Goal: Information Seeking & Learning: Learn about a topic

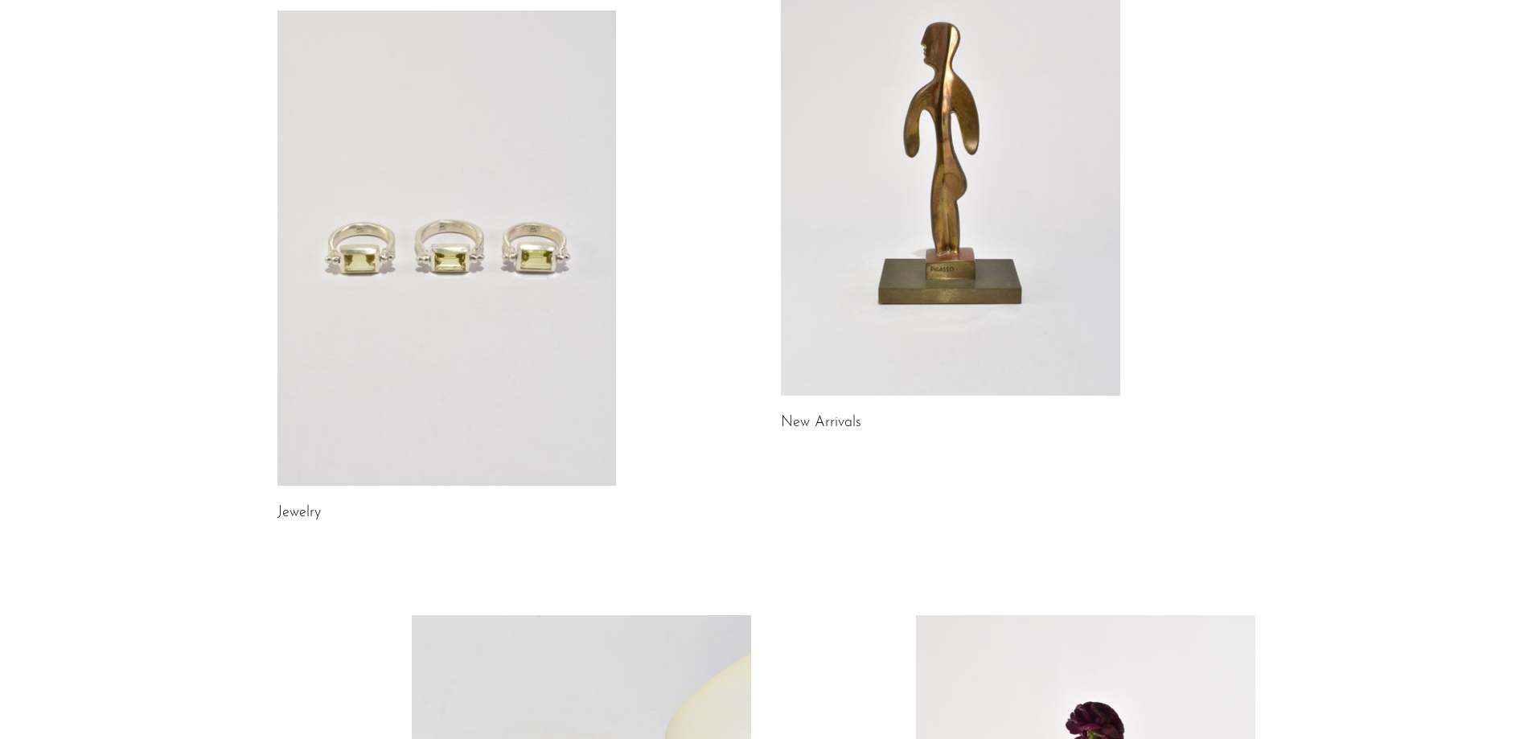
scroll to position [80, 0]
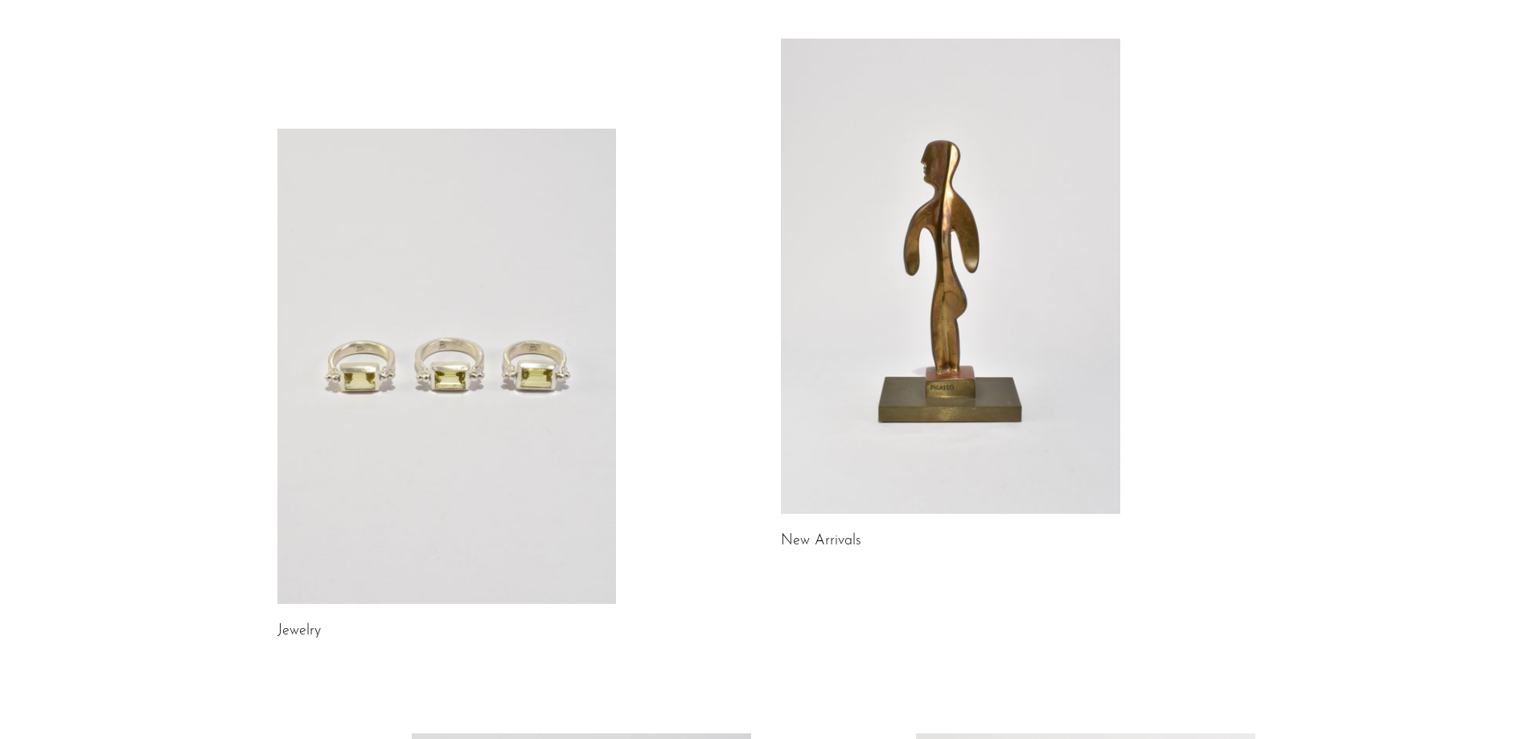
click at [1003, 162] on link at bounding box center [950, 276] width 339 height 475
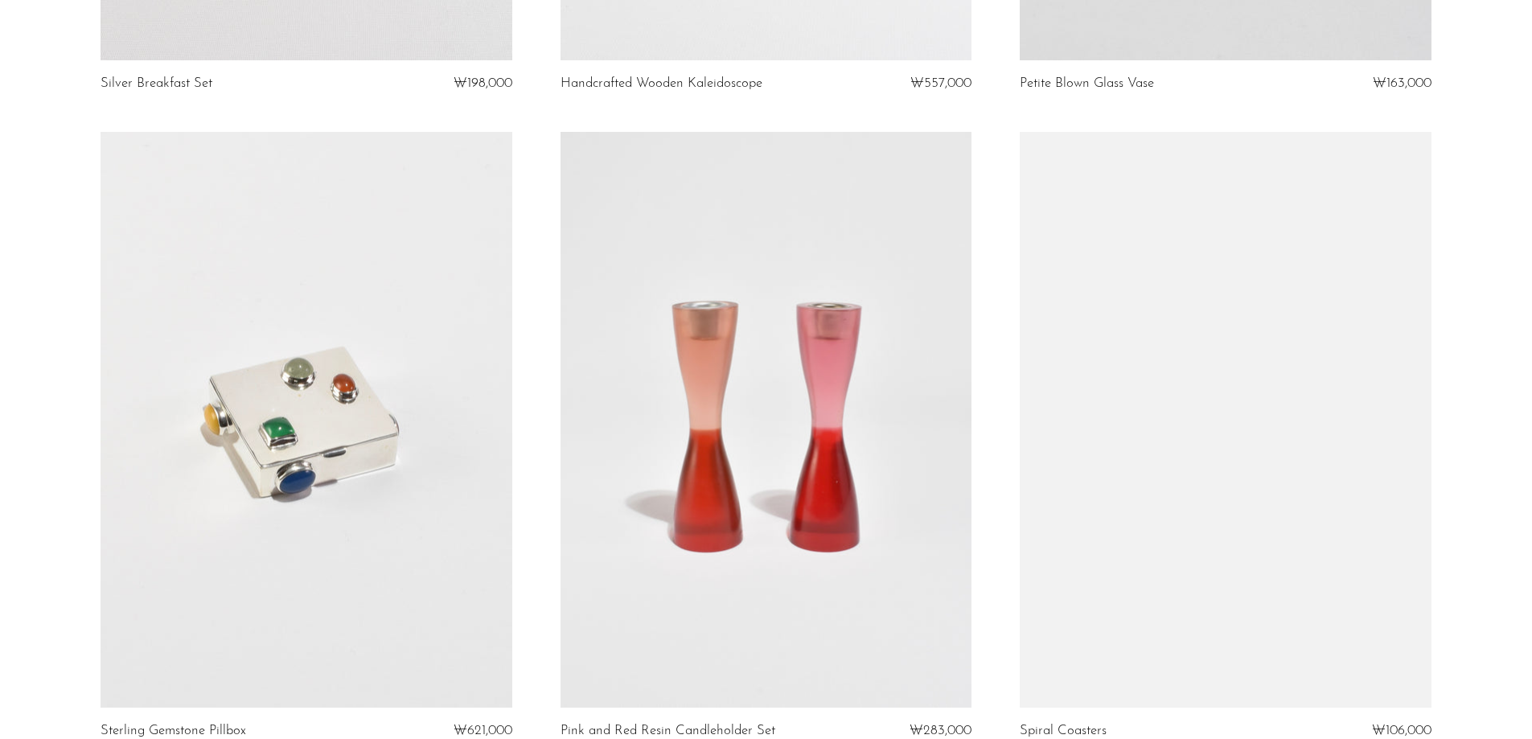
scroll to position [7240, 0]
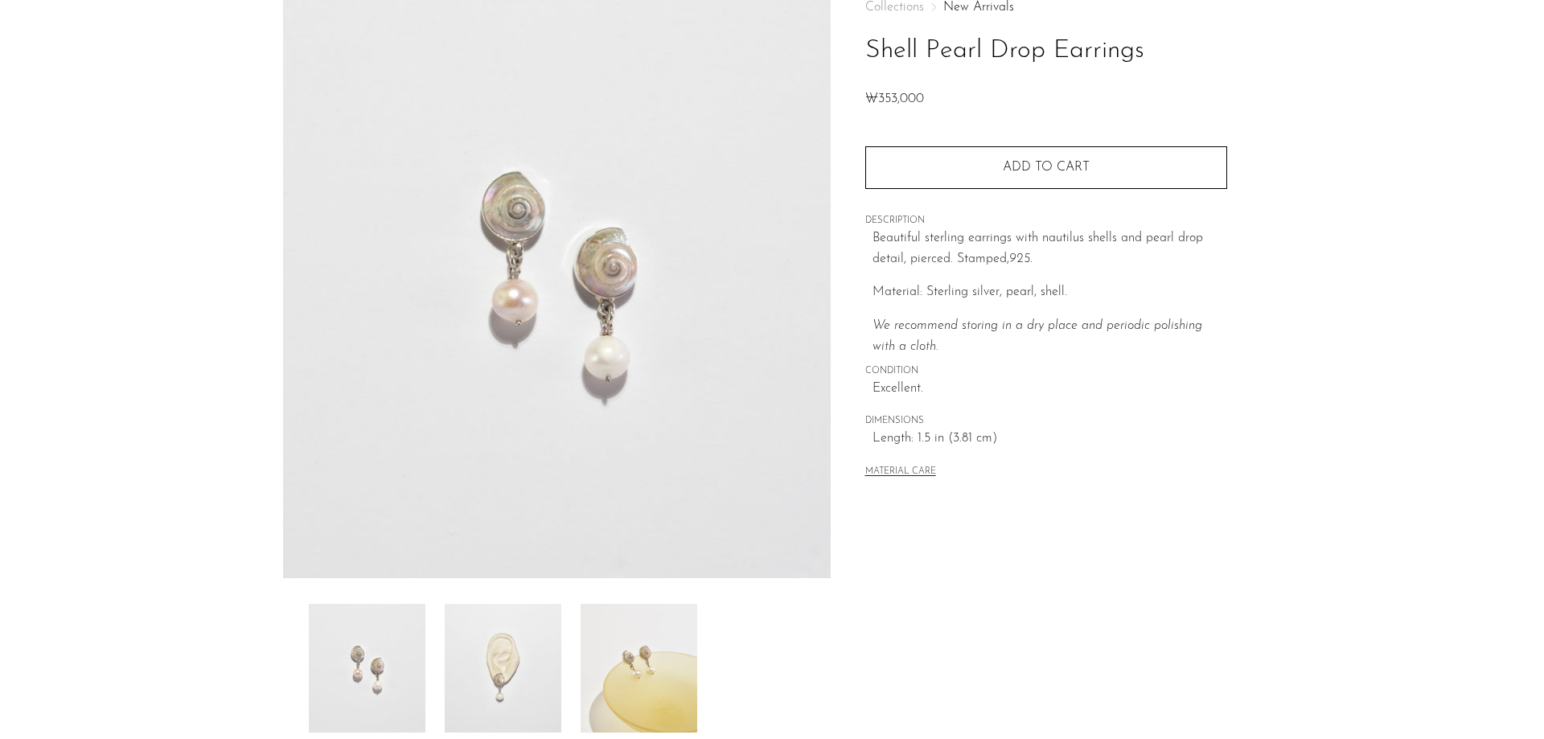
scroll to position [241, 0]
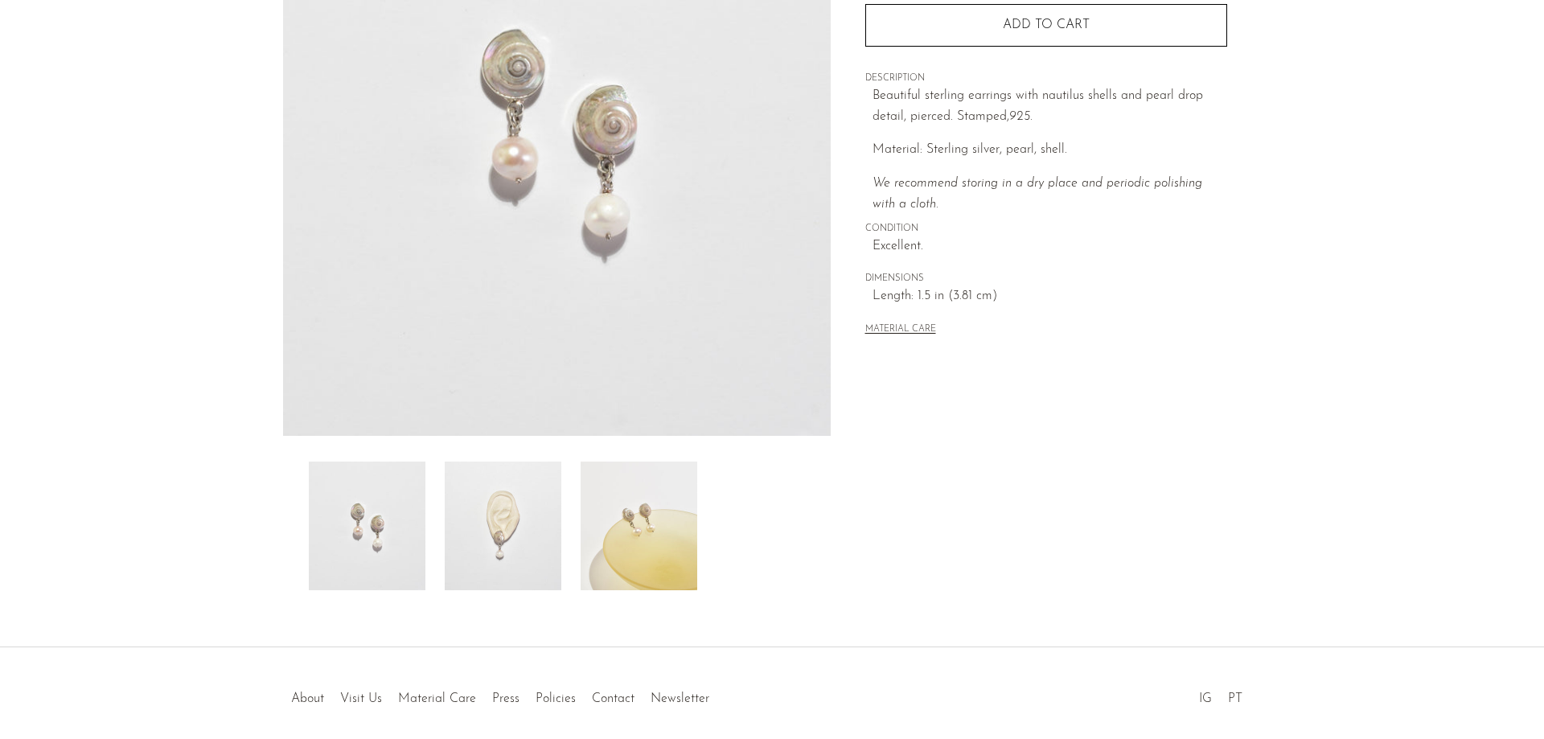
click at [529, 498] on img at bounding box center [503, 526] width 117 height 129
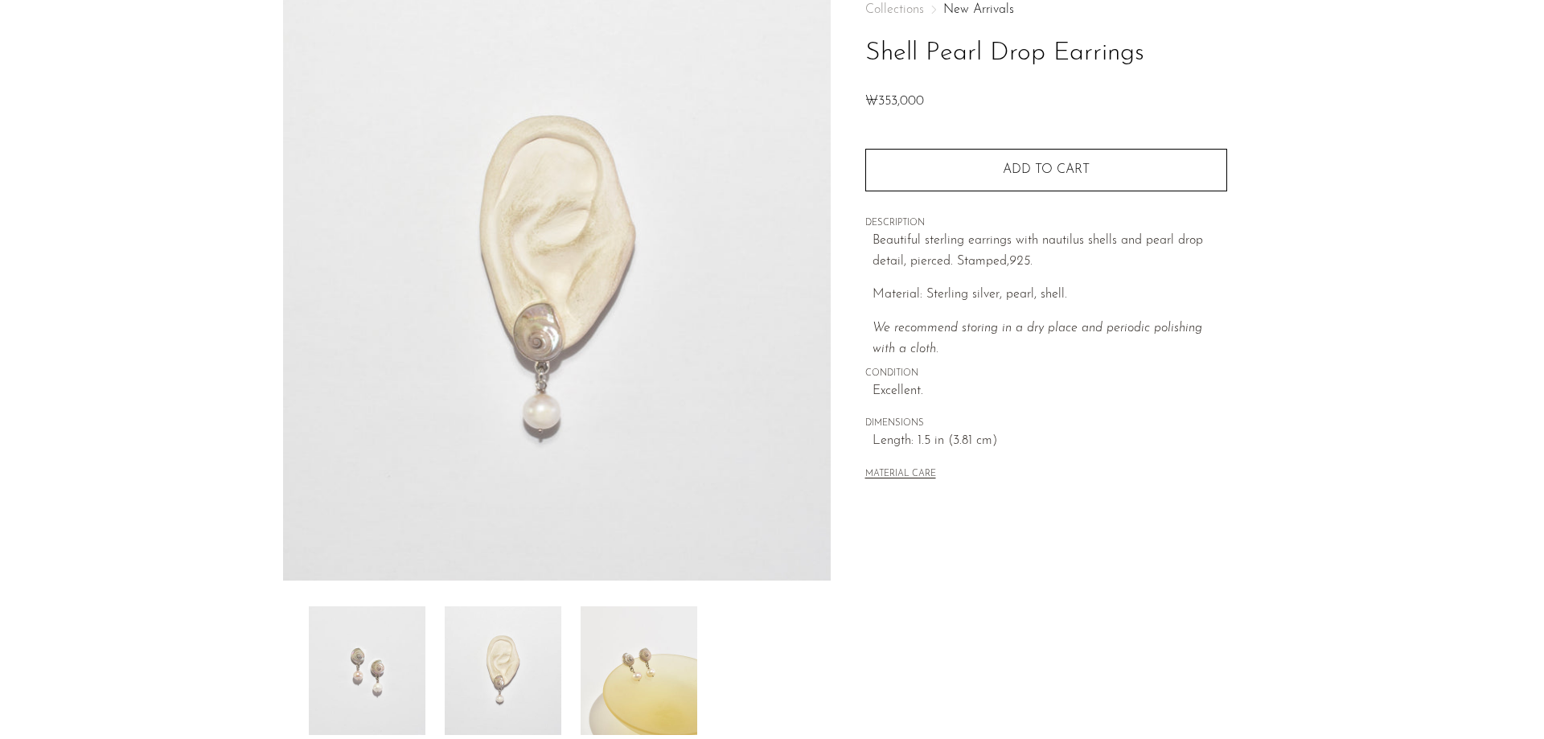
scroll to position [0, 0]
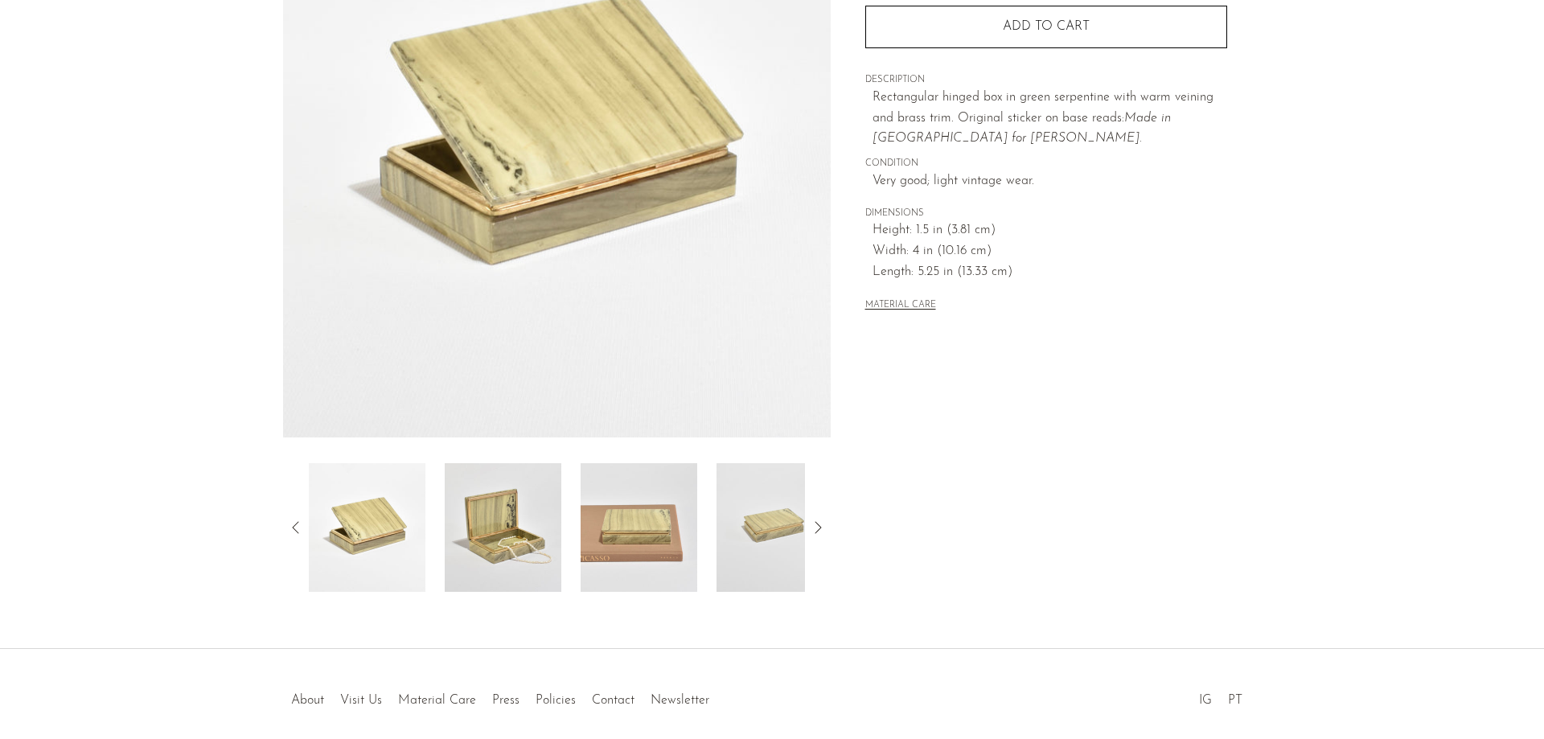
scroll to position [308, 0]
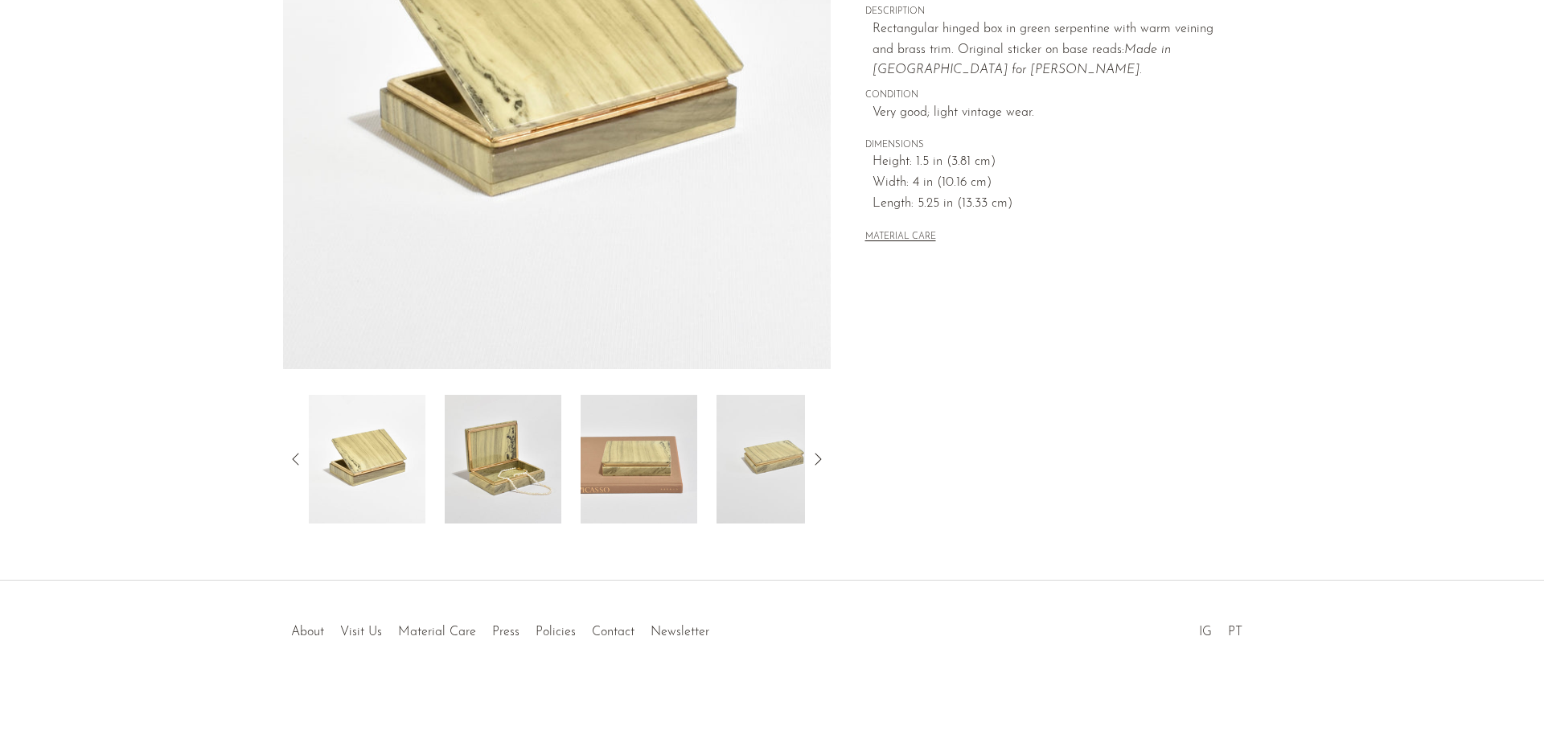
click at [532, 472] on img at bounding box center [503, 459] width 117 height 129
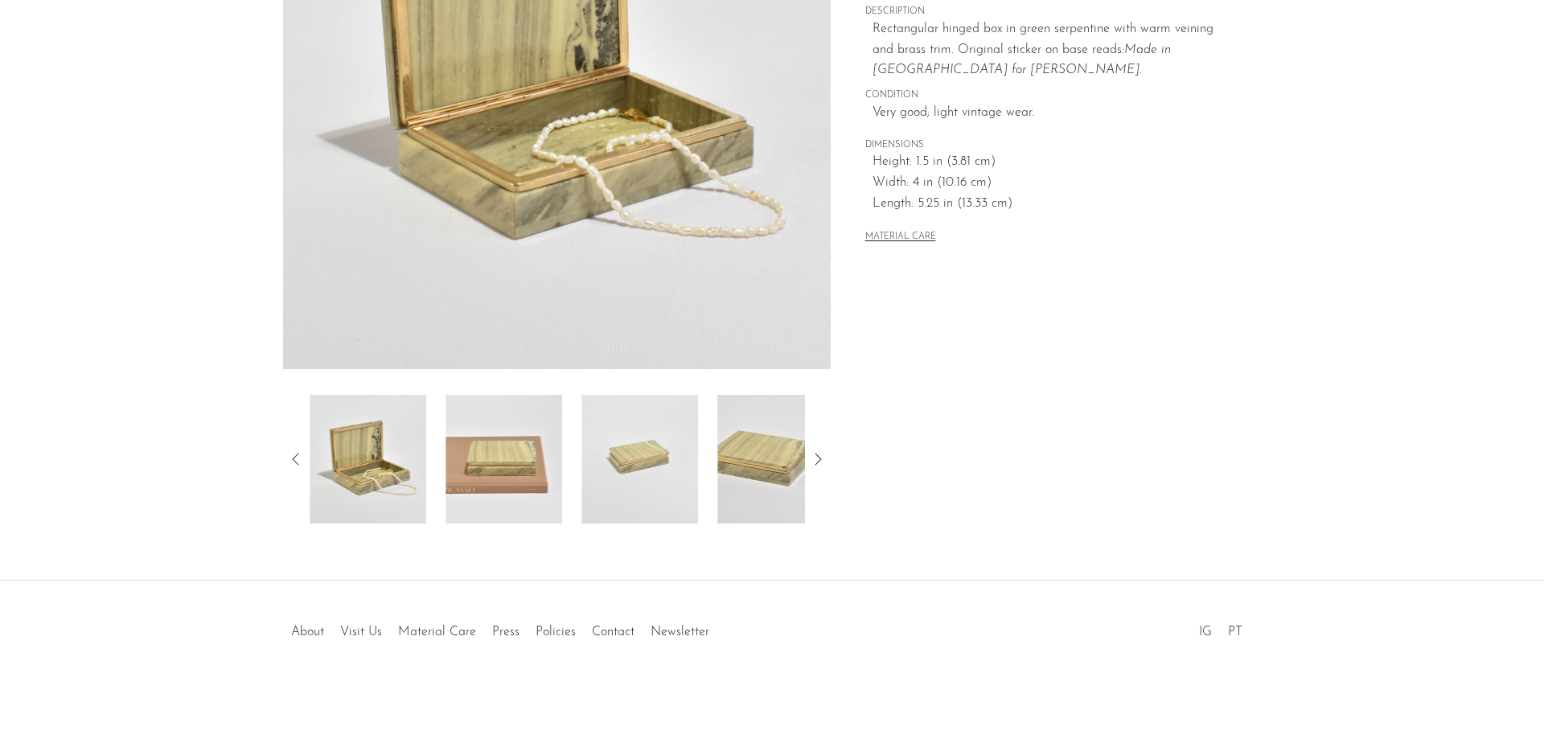
scroll to position [67, 0]
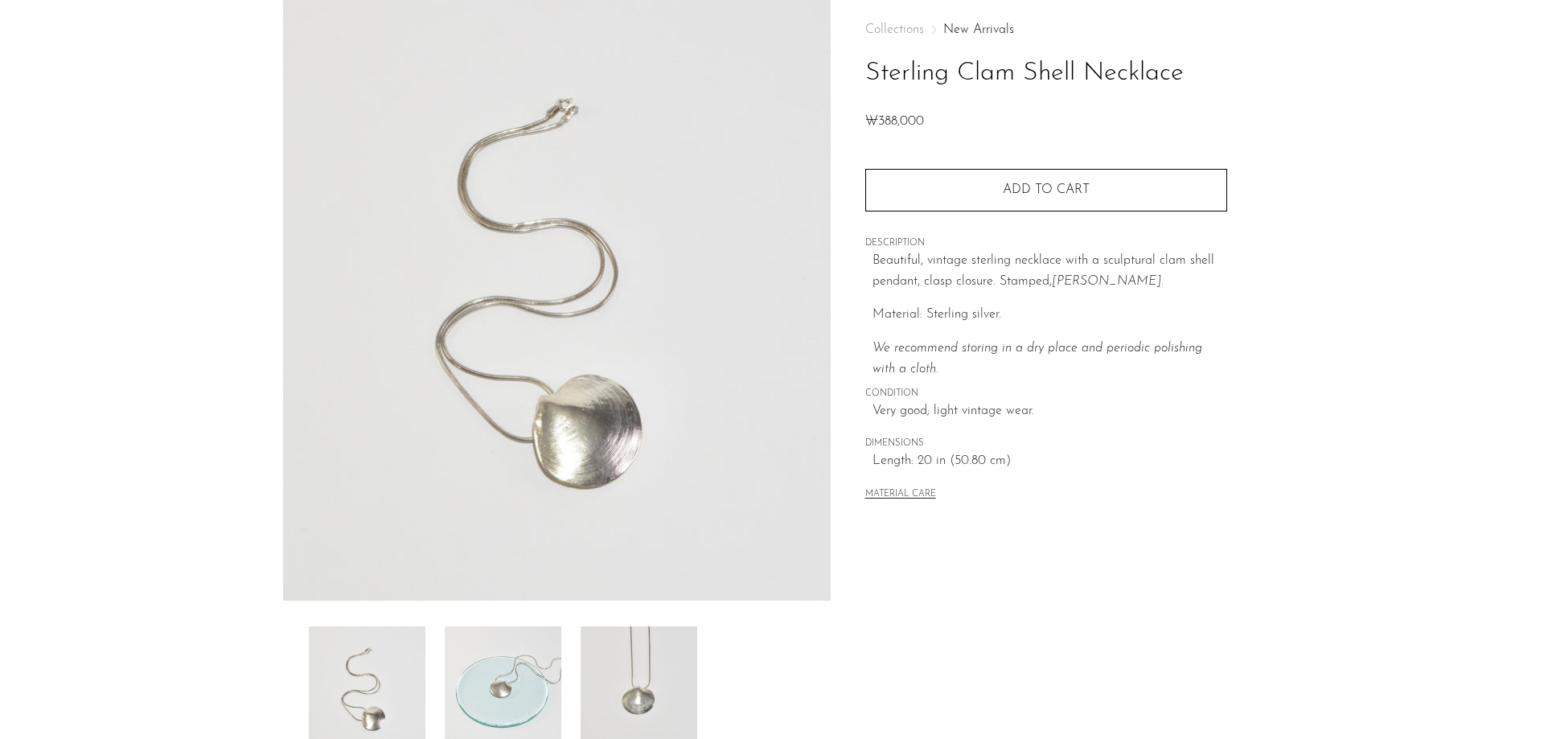
scroll to position [161, 0]
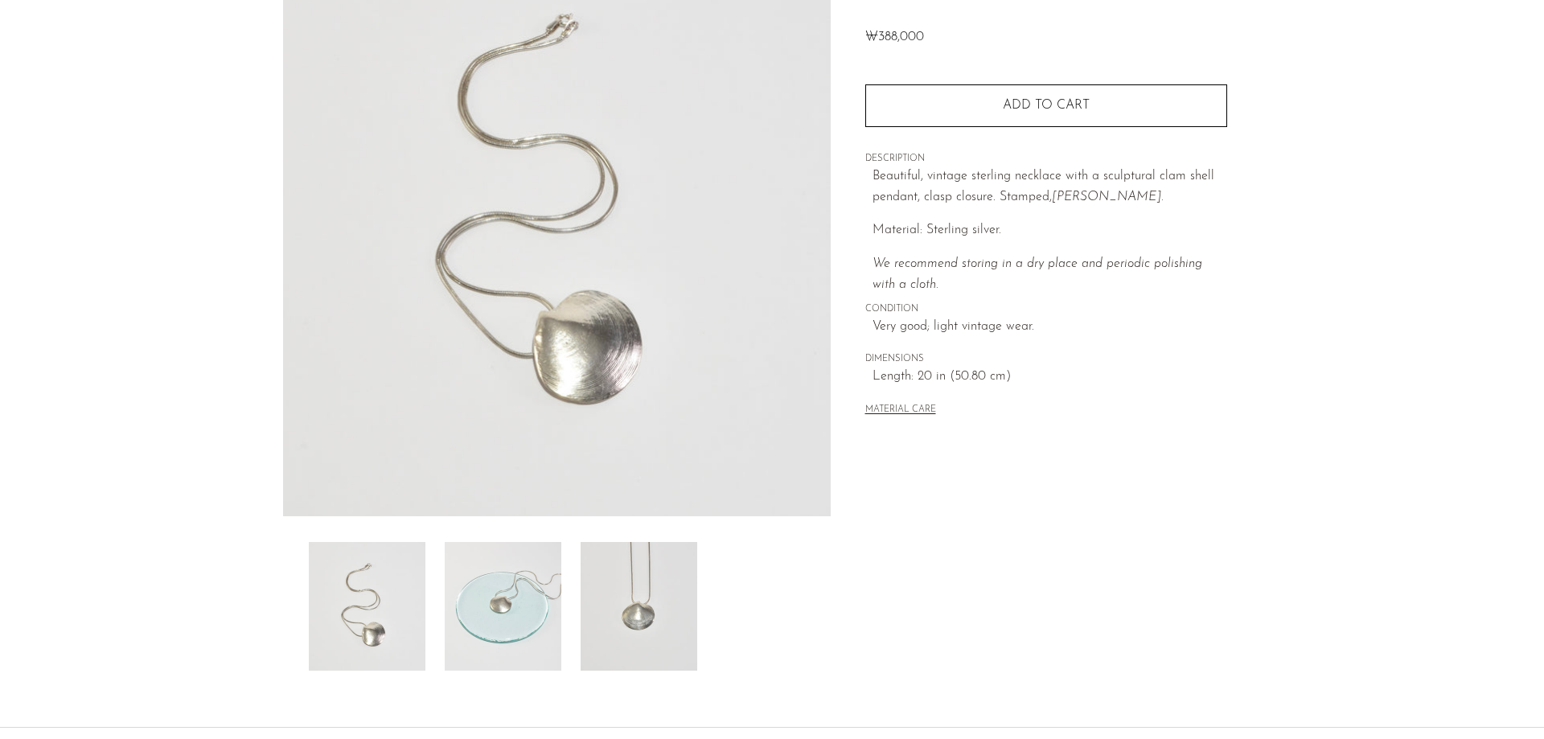
click at [484, 629] on img at bounding box center [503, 606] width 117 height 129
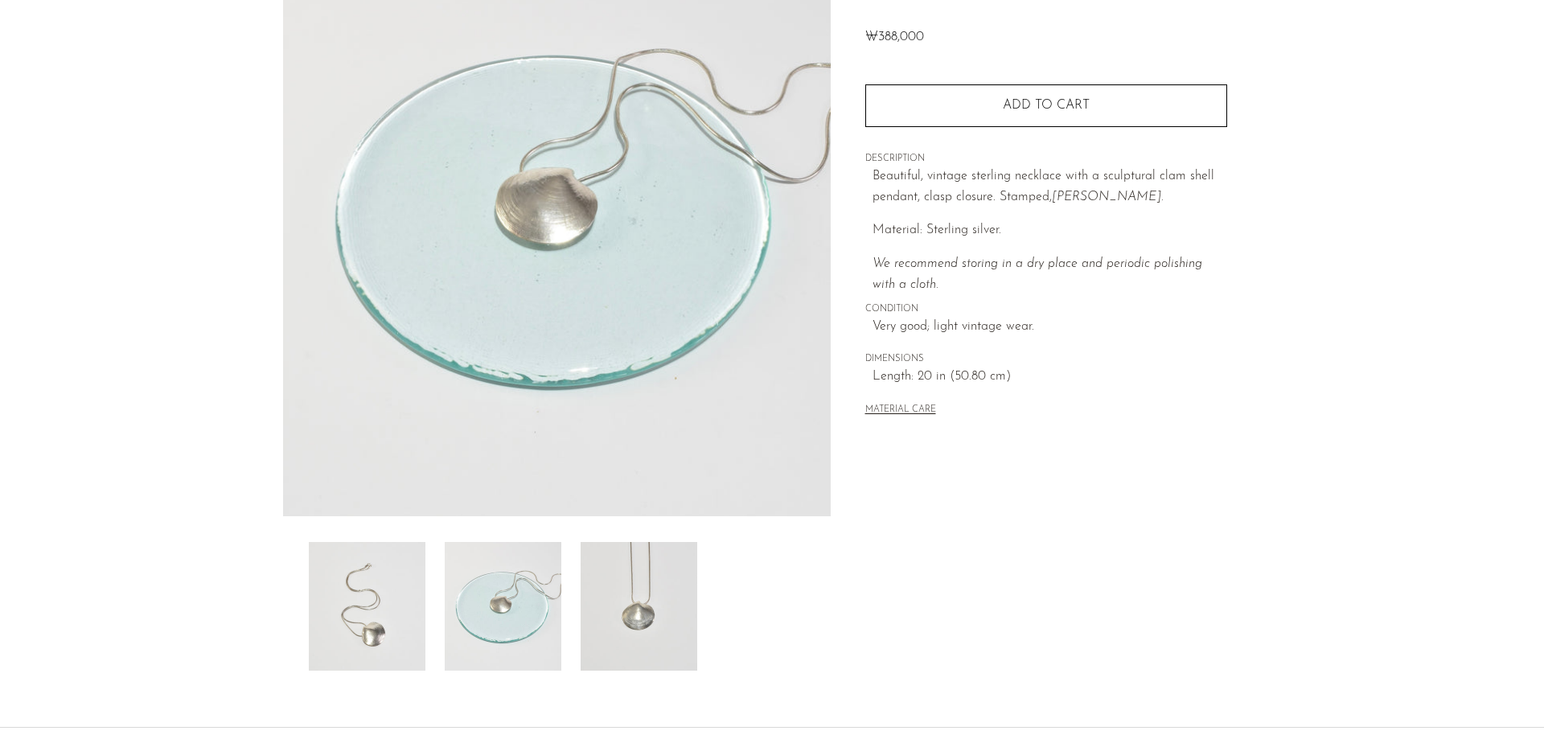
click at [637, 596] on img at bounding box center [639, 606] width 117 height 129
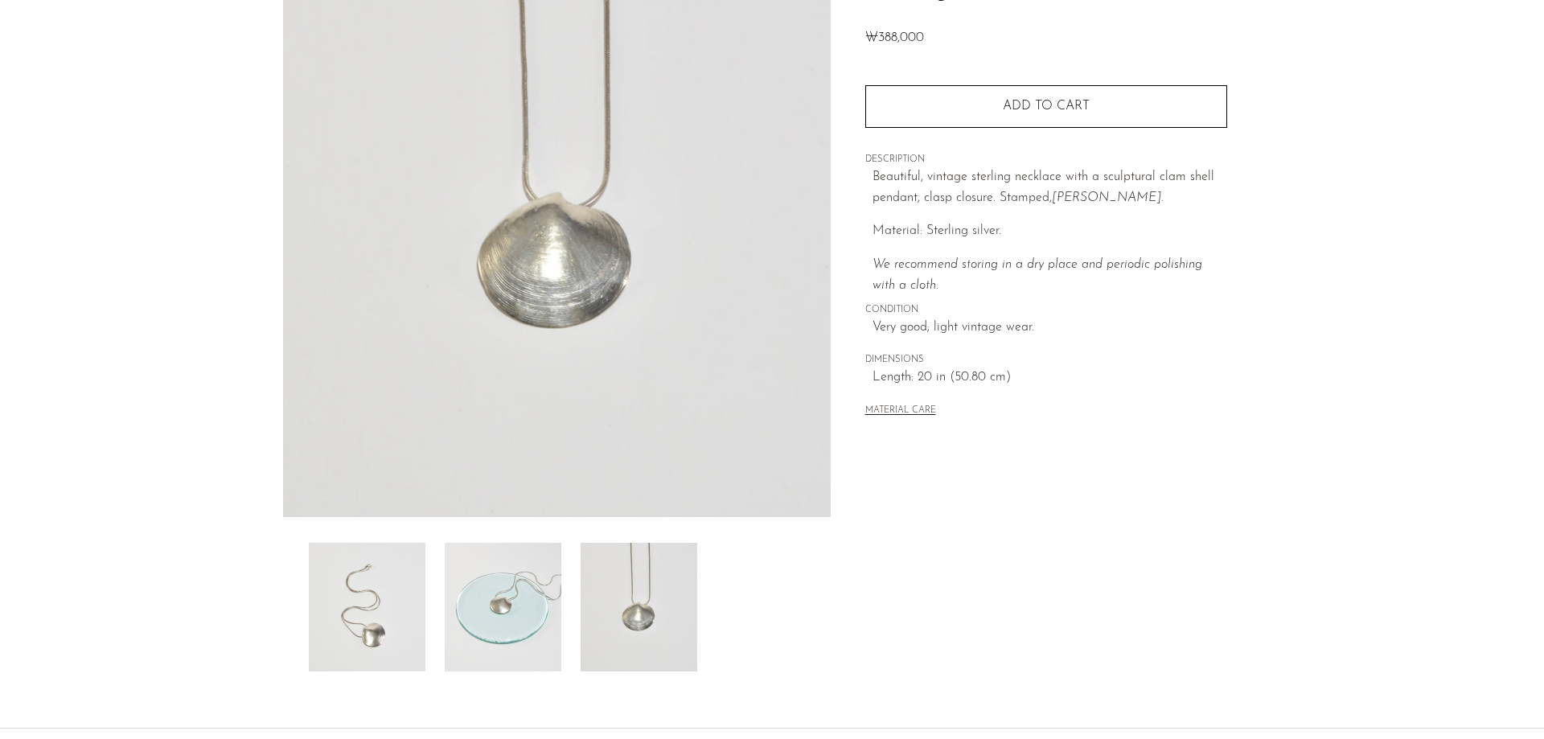
scroll to position [0, 0]
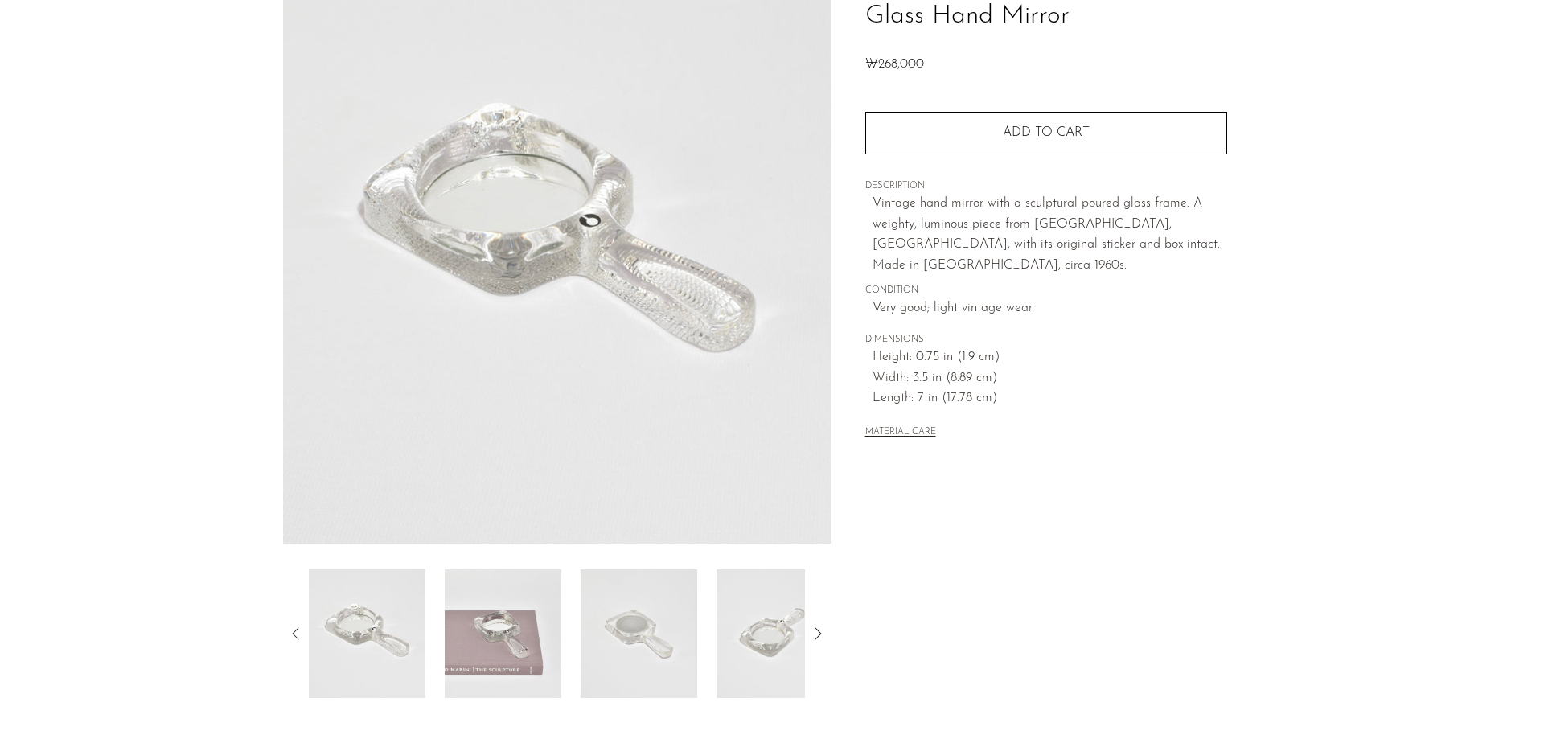
scroll to position [241, 0]
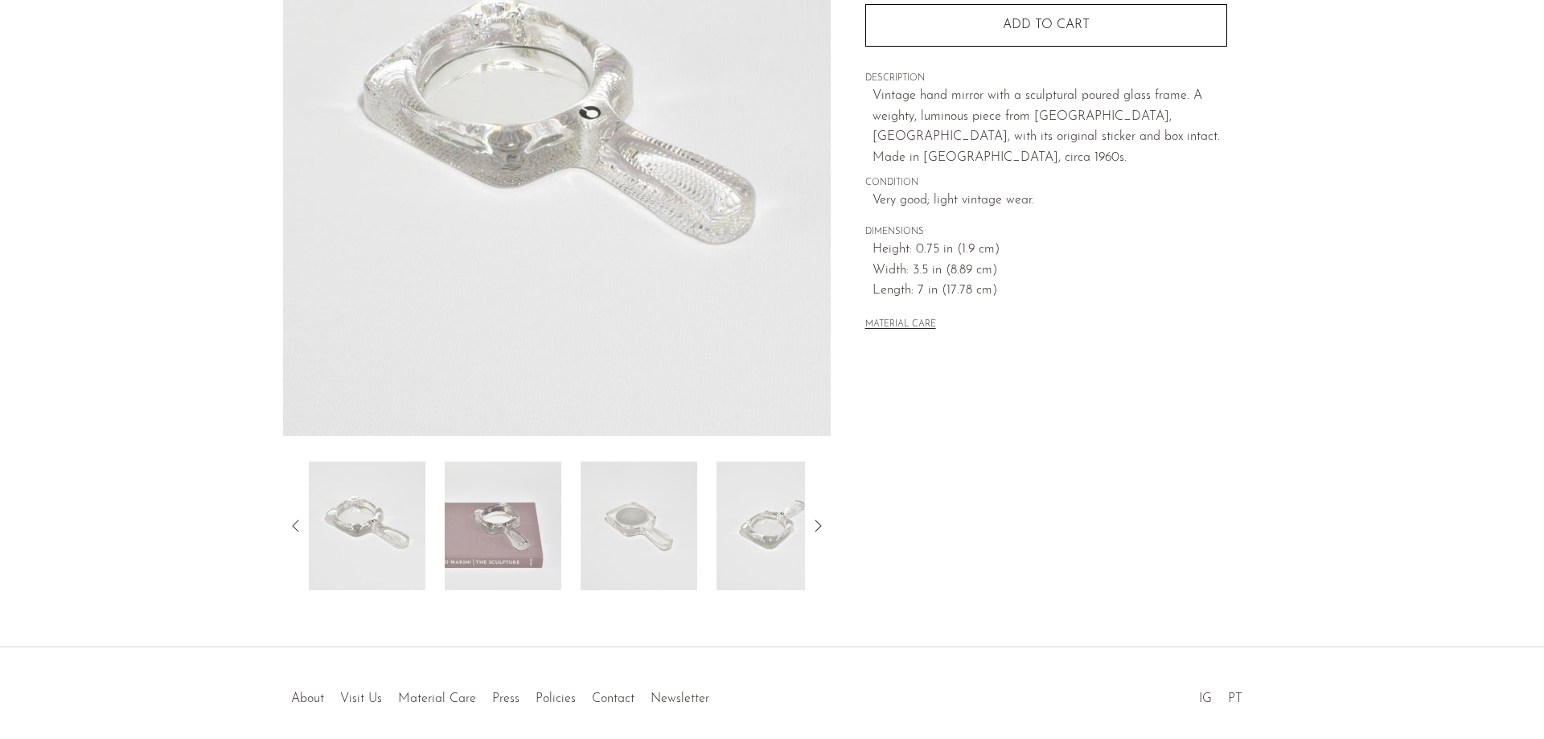
click at [634, 551] on img at bounding box center [639, 526] width 117 height 129
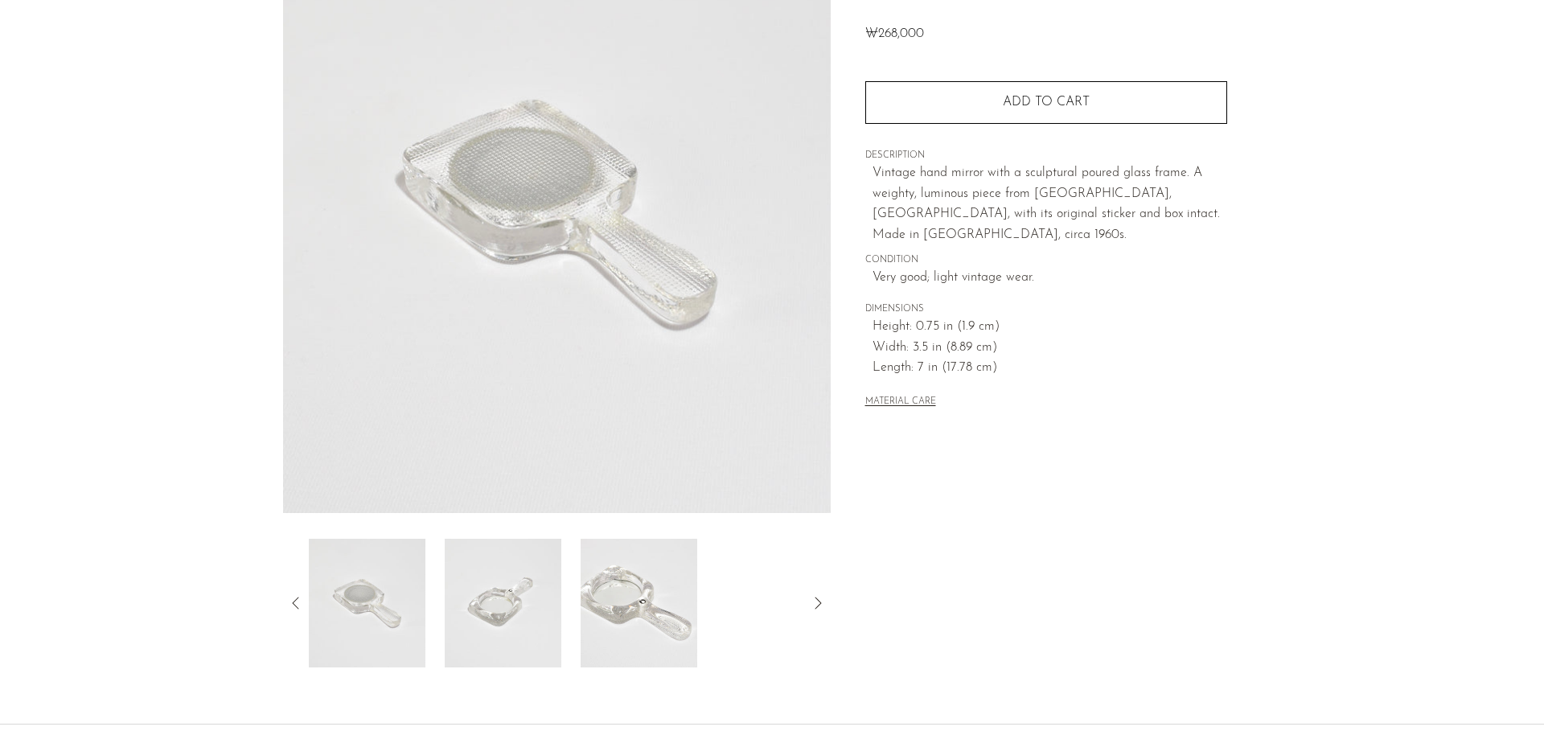
scroll to position [80, 0]
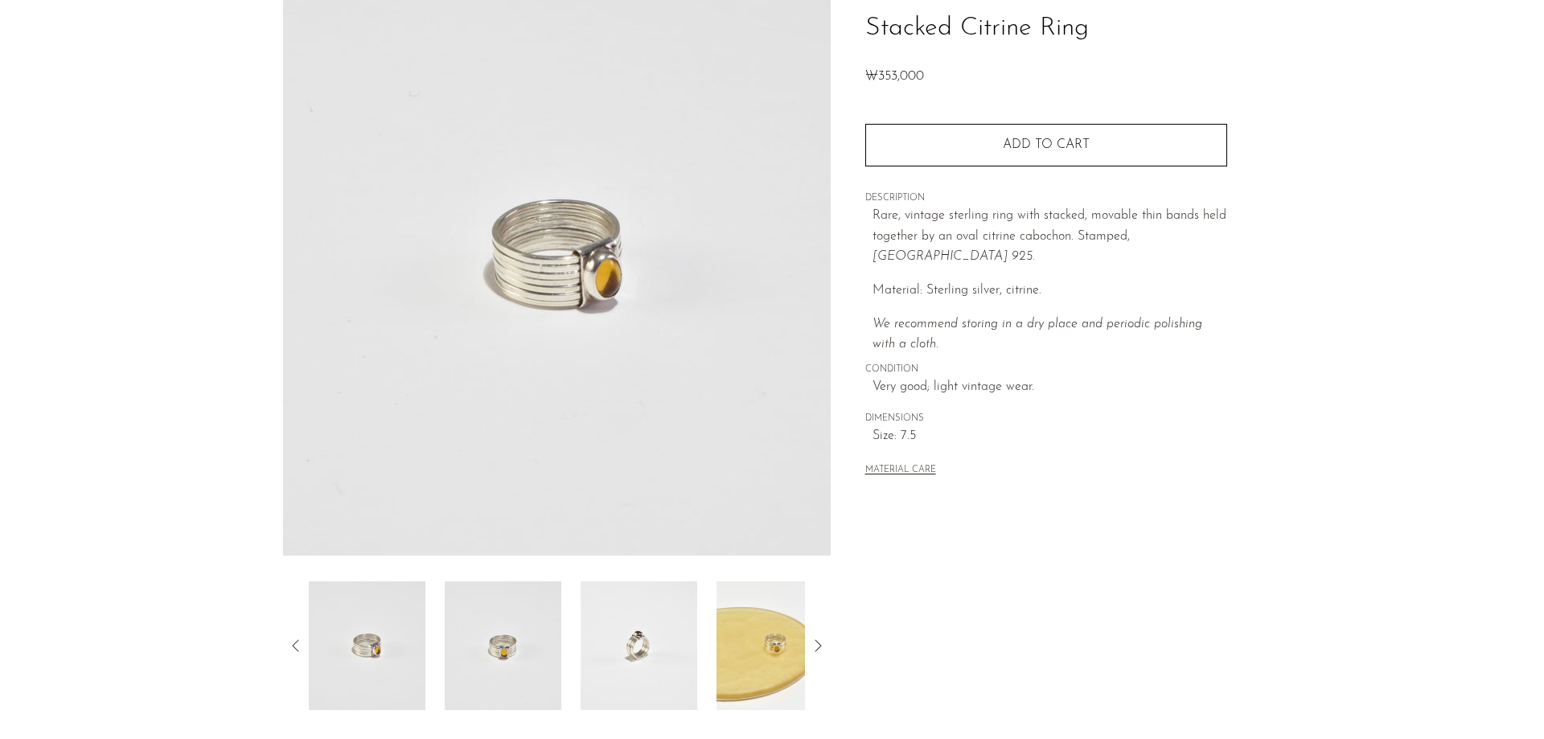
scroll to position [308, 0]
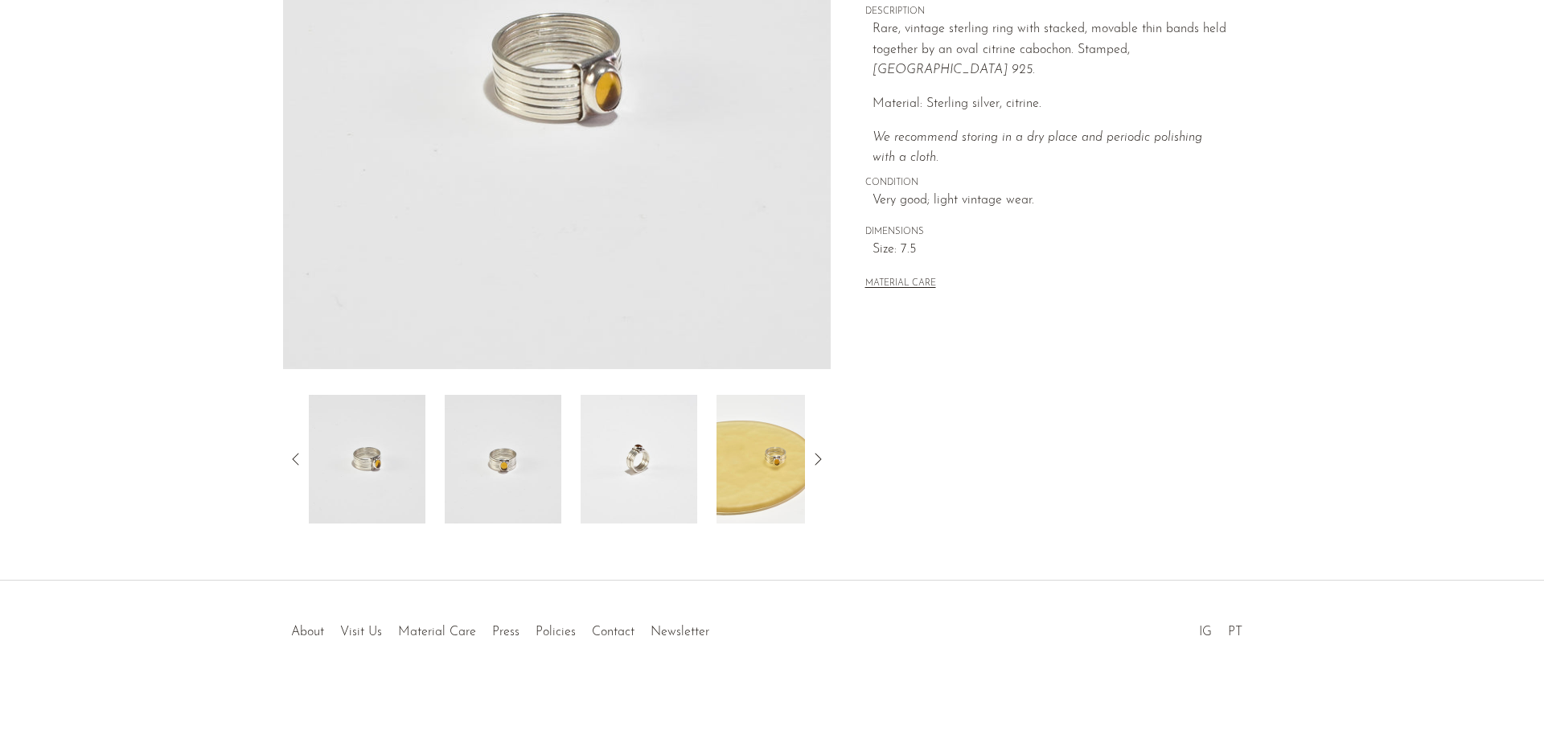
click at [766, 467] on img at bounding box center [775, 459] width 117 height 129
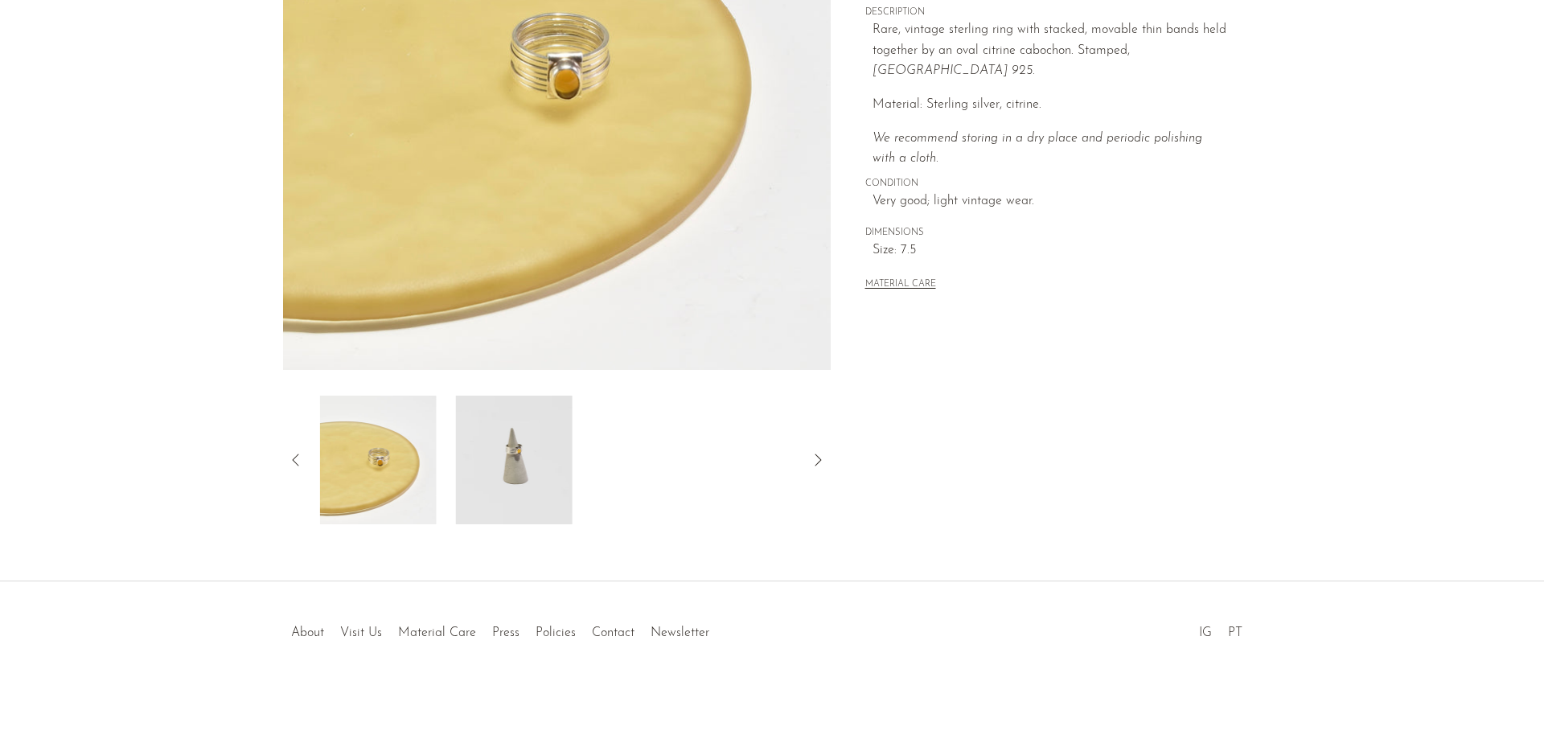
scroll to position [67, 0]
